Goal: Task Accomplishment & Management: Manage account settings

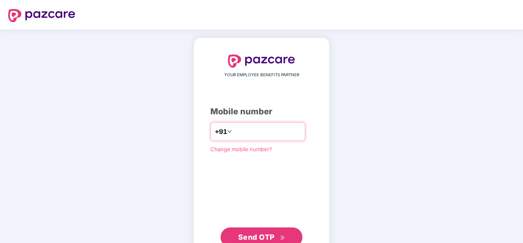
click at [261, 135] on input "number" at bounding box center [267, 131] width 67 height 13
type input "**********"
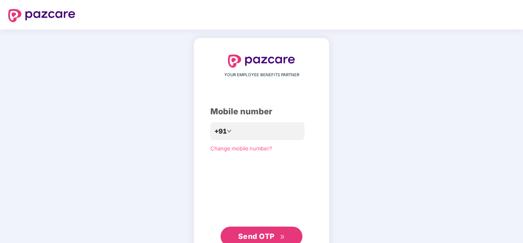
click at [262, 229] on button "Send OTP" at bounding box center [262, 236] width 82 height 20
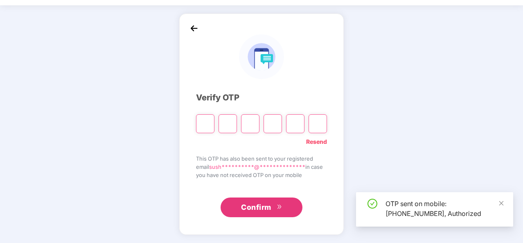
scroll to position [24, 0]
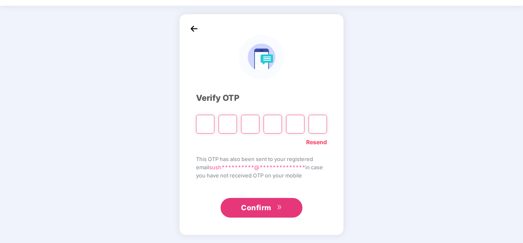
type input "*"
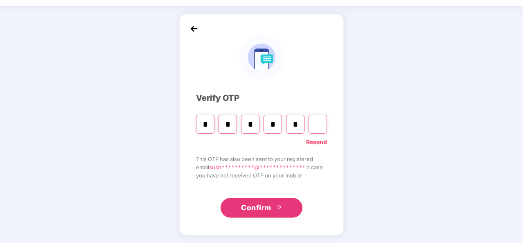
type input "*"
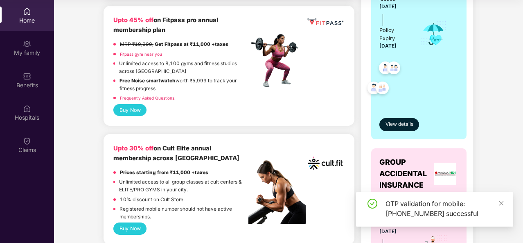
scroll to position [221, 0]
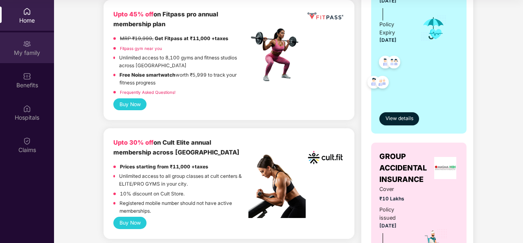
click at [35, 48] on div "My family" at bounding box center [27, 47] width 54 height 31
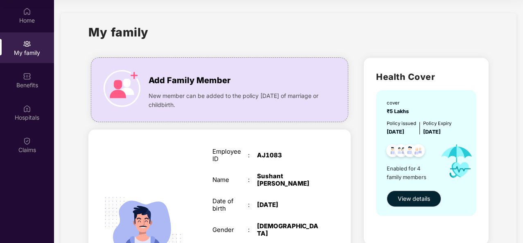
scroll to position [89, 0]
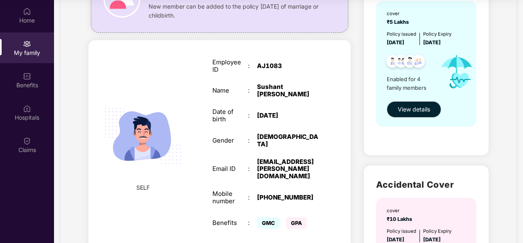
click at [273, 158] on div "[EMAIL_ADDRESS][PERSON_NAME][DOMAIN_NAME]" at bounding box center [288, 169] width 62 height 22
click at [287, 138] on div "[DEMOGRAPHIC_DATA]" at bounding box center [288, 140] width 62 height 15
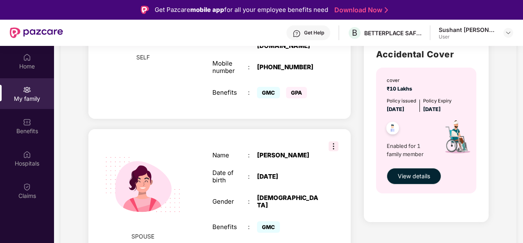
scroll to position [265, 0]
